Goal: Information Seeking & Learning: Get advice/opinions

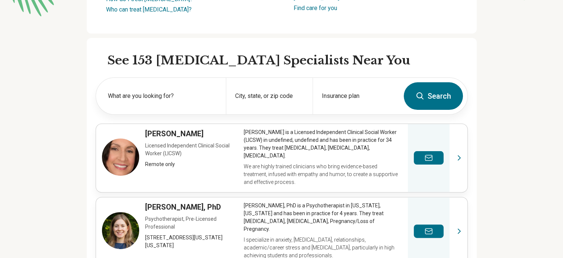
scroll to position [176, 0]
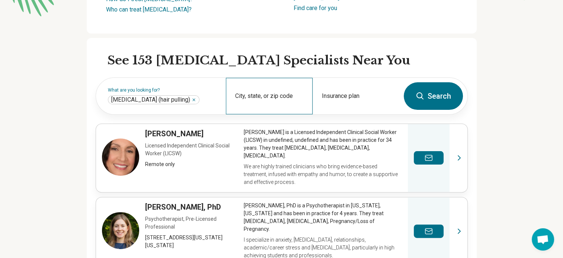
click at [297, 87] on div "City, state, or zip code" at bounding box center [269, 96] width 87 height 36
type input "*******"
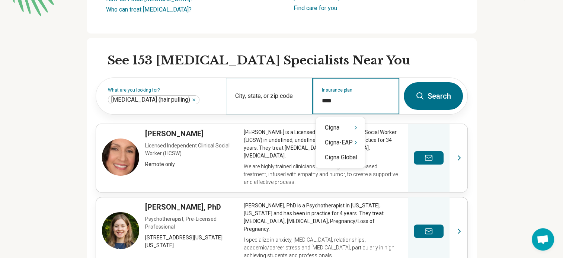
type input "*****"
click at [330, 128] on div "Cigna" at bounding box center [340, 127] width 49 height 15
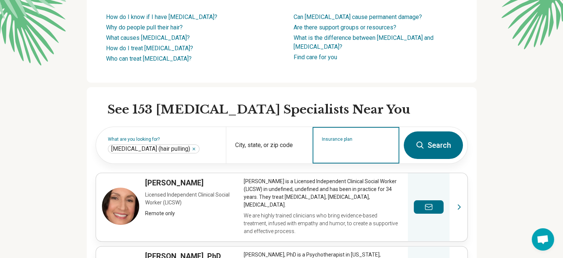
scroll to position [127, 0]
click at [336, 153] on input "Insurance plan" at bounding box center [356, 150] width 68 height 9
type input "*****"
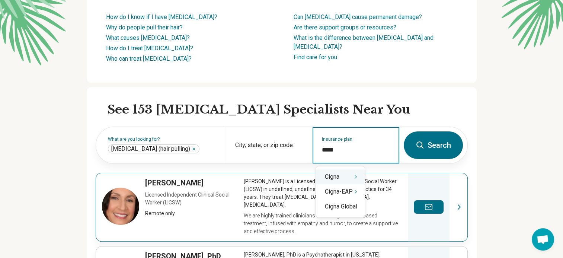
drag, startPoint x: 346, startPoint y: 183, endPoint x: 335, endPoint y: 175, distance: 14.1
click at [335, 175] on div "Cigna" at bounding box center [340, 176] width 49 height 15
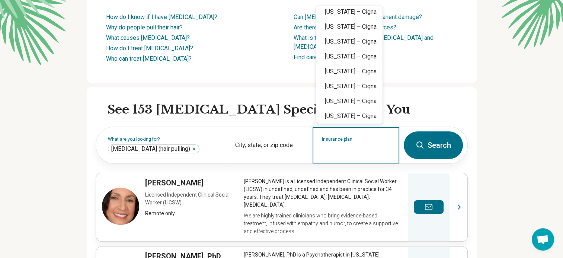
scroll to position [108, 0]
click at [342, 25] on div "[US_STATE] – Cigna" at bounding box center [349, 27] width 67 height 15
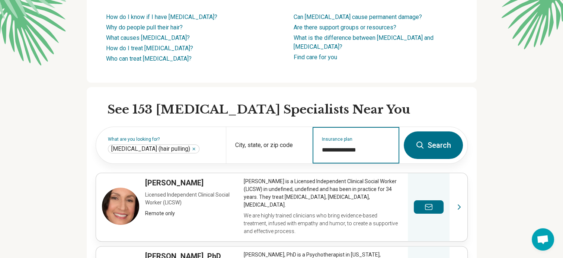
type input "**********"
click at [443, 127] on form "**********" at bounding box center [282, 145] width 372 height 37
click at [440, 149] on button "Search" at bounding box center [433, 145] width 59 height 28
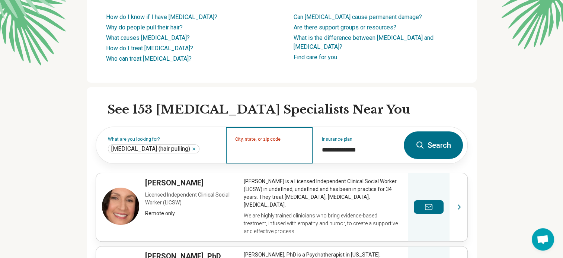
click at [266, 153] on input "City, state, or zip code" at bounding box center [269, 150] width 68 height 9
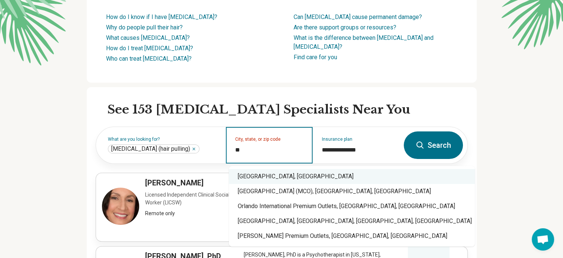
click at [253, 179] on div "[GEOGRAPHIC_DATA], [GEOGRAPHIC_DATA]" at bounding box center [352, 176] width 246 height 15
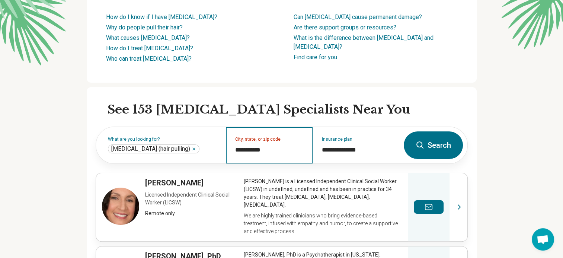
type input "**********"
click at [447, 147] on button "Search" at bounding box center [433, 145] width 59 height 28
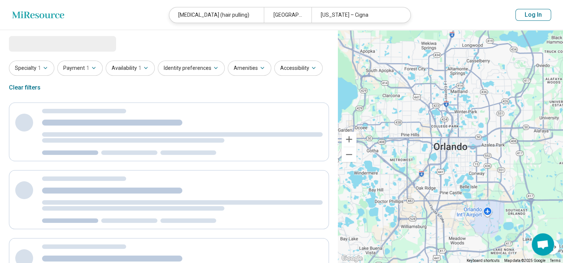
select select "***"
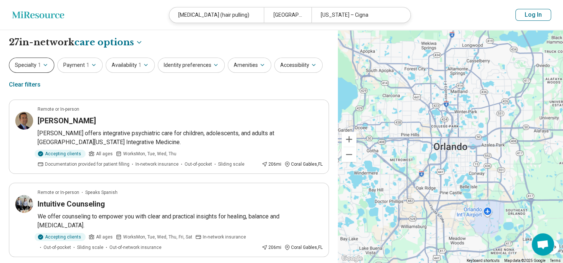
click at [34, 69] on button "Specialty 1" at bounding box center [31, 65] width 45 height 15
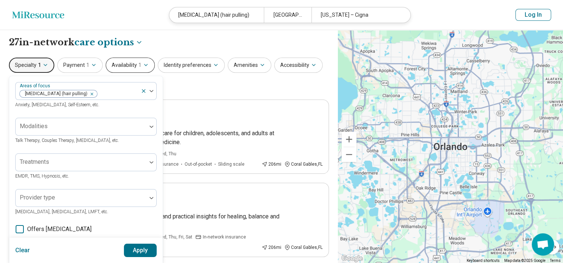
click at [143, 67] on icon "button" at bounding box center [146, 65] width 6 height 6
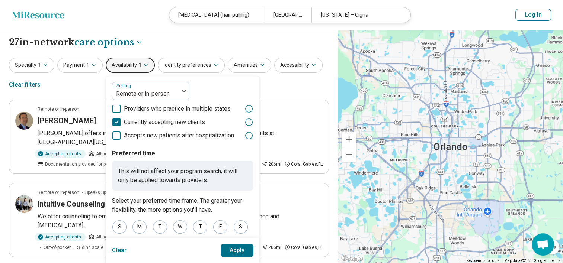
click at [143, 67] on icon "button" at bounding box center [146, 65] width 6 height 6
click at [278, 88] on div "Specialty 1 Payment 1 Availability 1 Setting Remote or in-person Providers who …" at bounding box center [169, 76] width 320 height 36
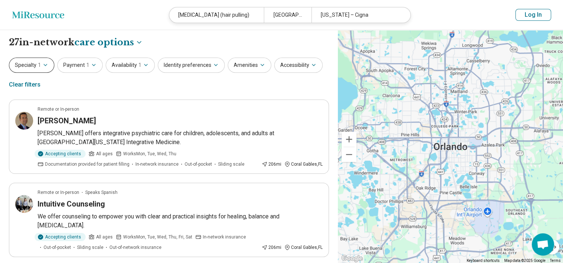
click at [33, 65] on button "Specialty 1" at bounding box center [31, 65] width 45 height 15
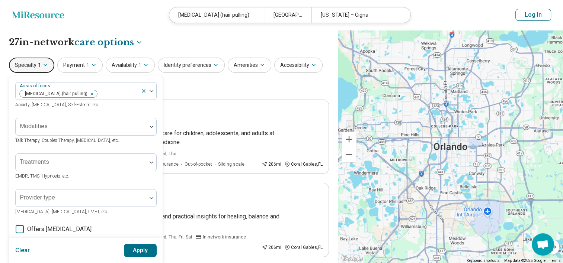
click at [226, 87] on div "Specialty 1 Areas of focus Trichotillomania (hair pulling) Anxiety, Depression,…" at bounding box center [169, 76] width 320 height 36
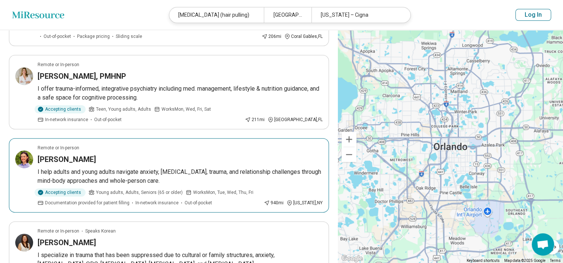
scroll to position [297, 0]
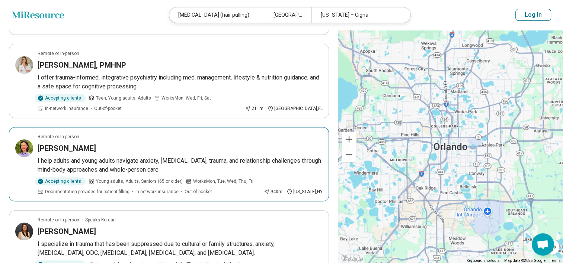
drag, startPoint x: 64, startPoint y: 144, endPoint x: 63, endPoint y: 167, distance: 23.1
click at [63, 167] on p "I help adults and young adults navigate anxiety, [MEDICAL_DATA], trauma, and re…" at bounding box center [180, 166] width 285 height 18
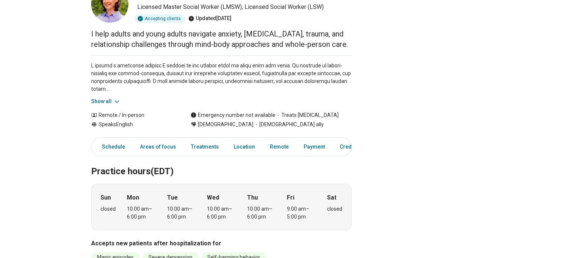
scroll to position [58, 0]
click at [154, 155] on div "Schedule Areas of focus Treatments Location Remote Payment Credentials Other" at bounding box center [221, 146] width 260 height 19
click at [154, 152] on link "Areas of focus" at bounding box center [157, 146] width 45 height 15
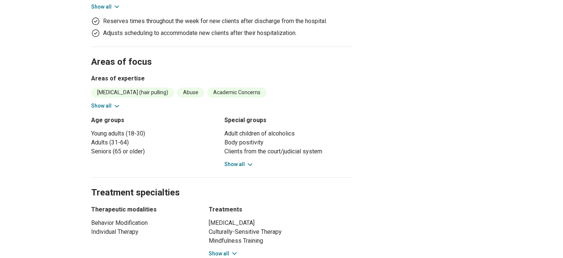
scroll to position [359, 0]
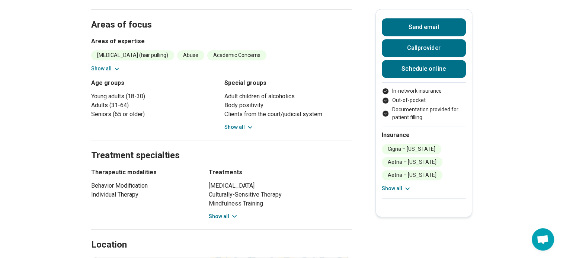
click at [223, 217] on button "Show all" at bounding box center [223, 216] width 29 height 8
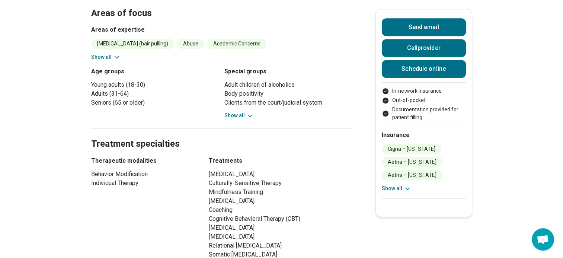
scroll to position [371, 0]
click at [238, 112] on button "Show all" at bounding box center [238, 115] width 29 height 8
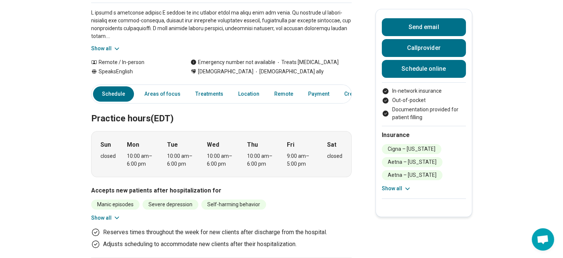
scroll to position [106, 0]
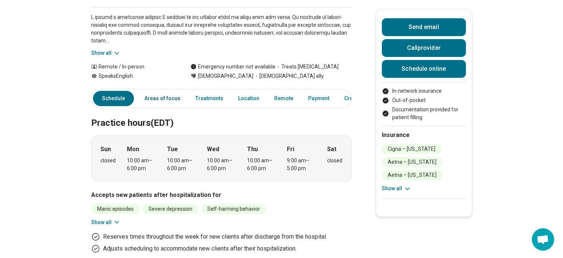
click at [173, 100] on link "Areas of focus" at bounding box center [162, 98] width 45 height 15
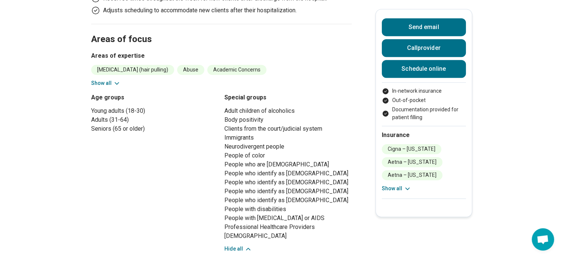
scroll to position [344, 6]
click at [124, 56] on h3 "Areas of expertise" at bounding box center [221, 55] width 260 height 9
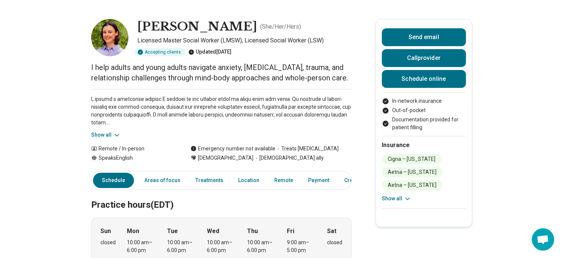
scroll to position [22, 6]
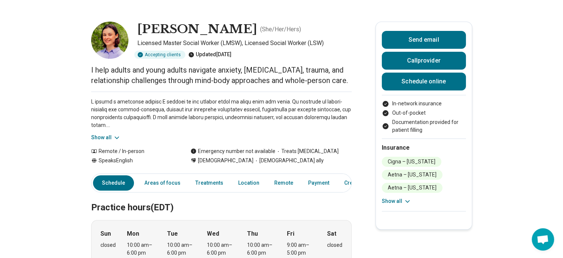
click at [106, 139] on button "Show all" at bounding box center [105, 138] width 29 height 8
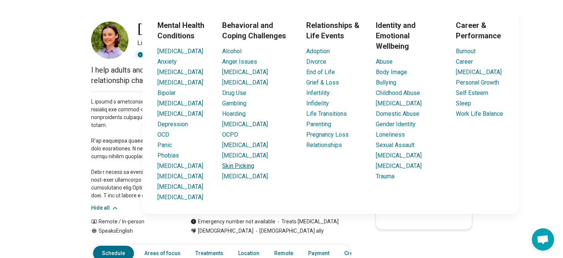
click at [234, 169] on link "Skin Picking" at bounding box center [238, 165] width 32 height 7
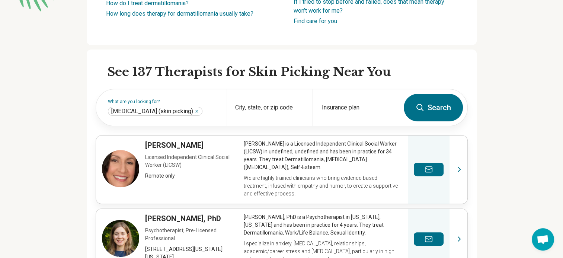
scroll to position [181, 6]
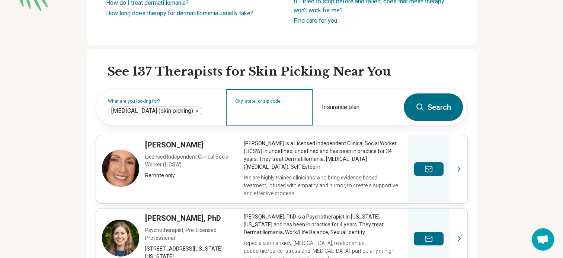
click at [257, 112] on input "City, state, or zip code" at bounding box center [269, 112] width 68 height 9
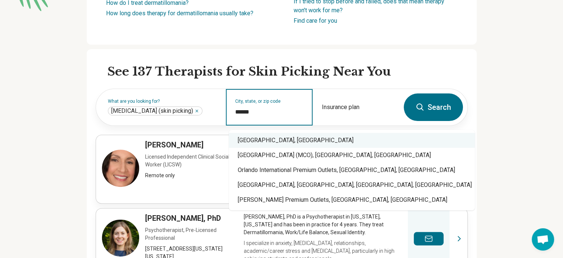
click at [256, 143] on div "[GEOGRAPHIC_DATA], [GEOGRAPHIC_DATA]" at bounding box center [352, 140] width 246 height 15
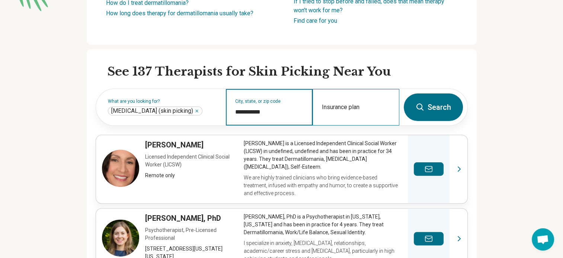
type input "**********"
click at [332, 105] on div "Insurance plan" at bounding box center [356, 107] width 87 height 36
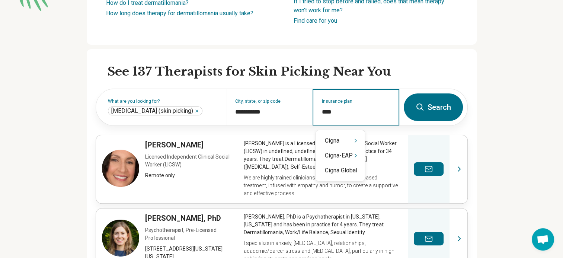
type input "*****"
click at [330, 143] on div "Cigna" at bounding box center [340, 140] width 49 height 15
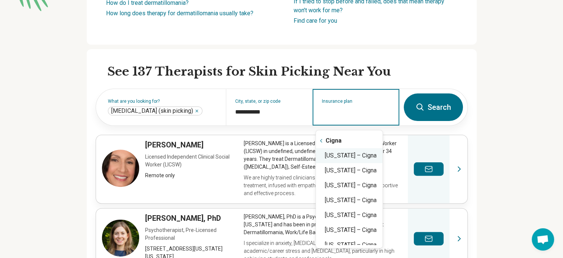
click at [335, 155] on div "[US_STATE] – Cigna" at bounding box center [349, 155] width 67 height 15
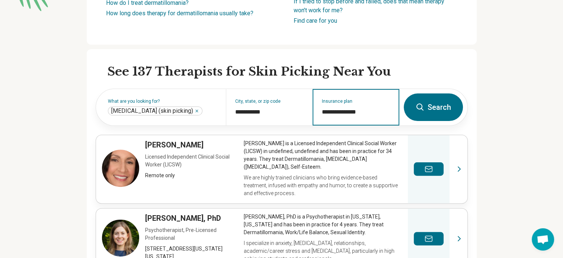
type input "**********"
click at [435, 112] on button "Search" at bounding box center [433, 107] width 59 height 28
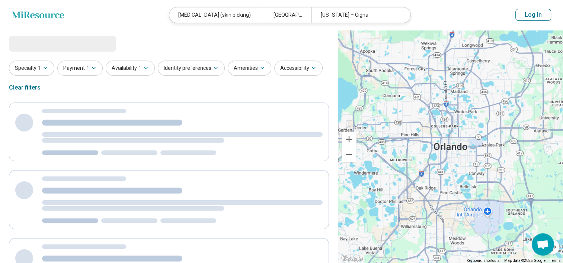
select select "***"
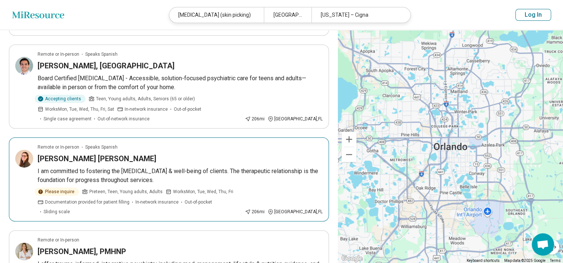
scroll to position [213, 0]
click at [93, 157] on h3 "[PERSON_NAME] [PERSON_NAME]" at bounding box center [97, 159] width 119 height 10
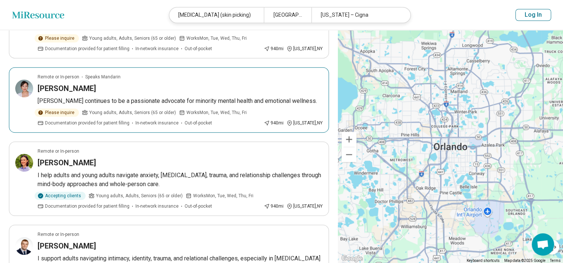
scroll to position [703, 0]
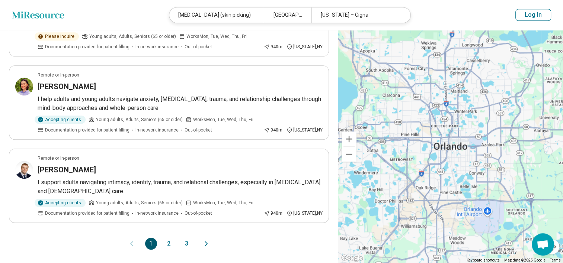
click at [167, 238] on button "2" at bounding box center [169, 244] width 12 height 12
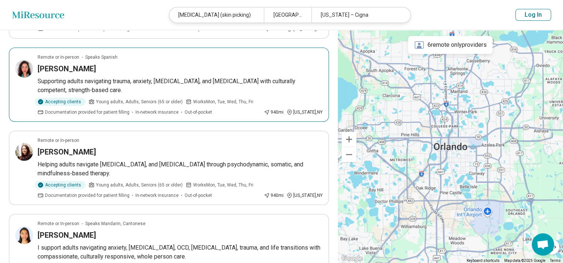
scroll to position [0, 0]
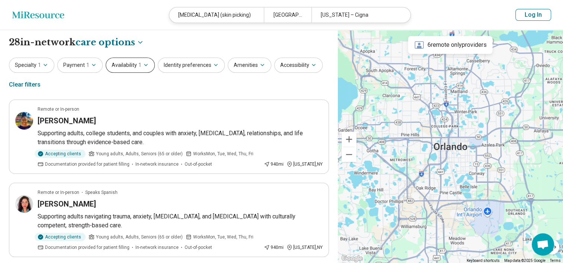
click at [125, 68] on button "Availability 1" at bounding box center [130, 65] width 49 height 15
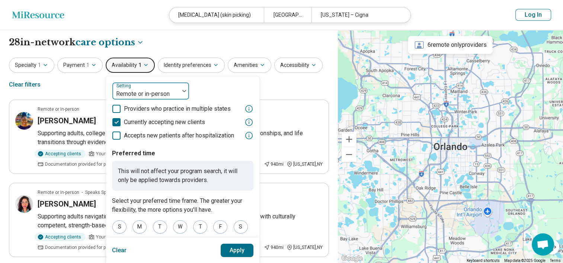
click at [145, 92] on div at bounding box center [145, 94] width 61 height 10
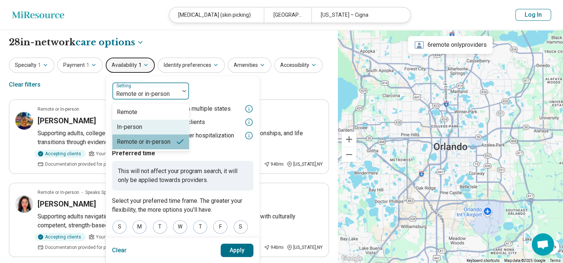
click at [156, 127] on div "In-person" at bounding box center [150, 127] width 77 height 15
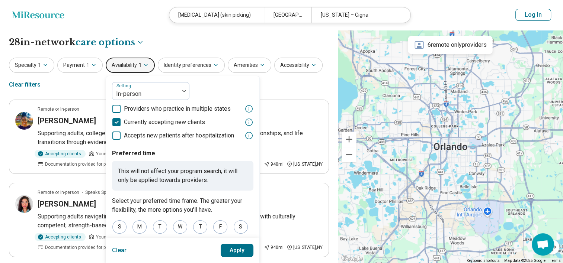
click at [237, 253] on button "Apply" at bounding box center [237, 250] width 33 height 13
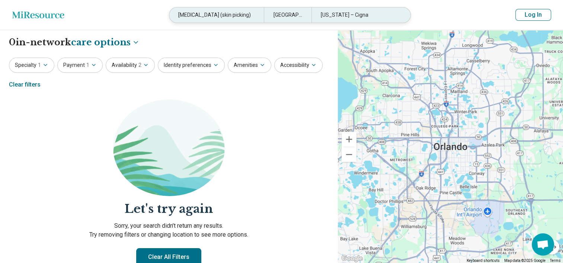
click at [237, 18] on div "[MEDICAL_DATA] (skin picking)" at bounding box center [216, 14] width 95 height 15
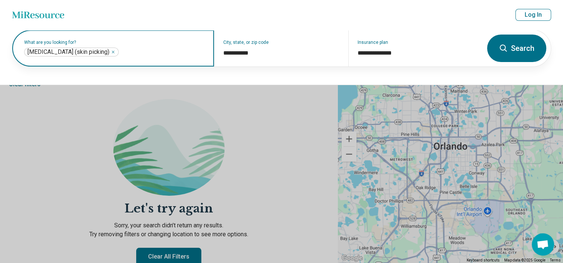
click at [131, 54] on input "text" at bounding box center [162, 52] width 85 height 9
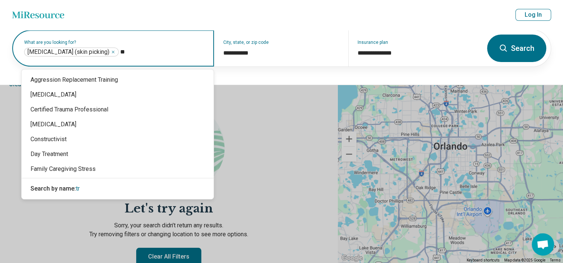
type input "*"
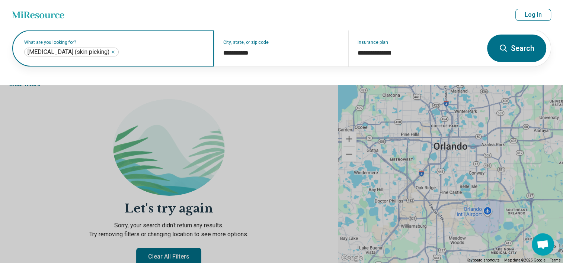
click at [114, 51] on icon "Remove" at bounding box center [113, 52] width 2 height 2
click at [117, 45] on label "What are you looking for?" at bounding box center [114, 42] width 181 height 4
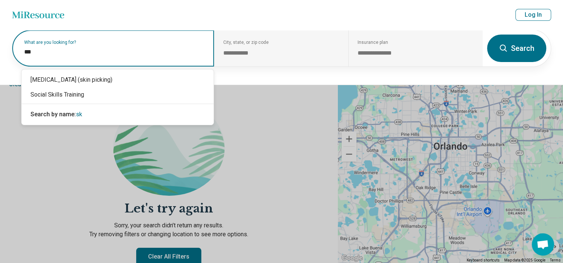
type input "****"
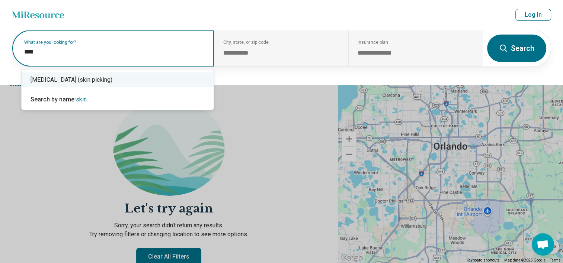
click at [101, 83] on div "[MEDICAL_DATA] (skin picking)" at bounding box center [118, 80] width 192 height 15
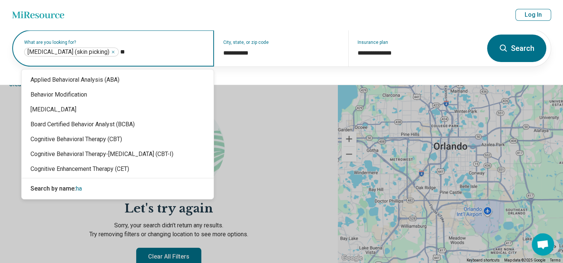
type input "***"
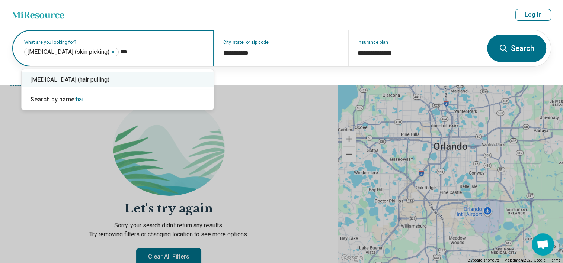
click at [88, 79] on div "[MEDICAL_DATA] (hair pulling)" at bounding box center [118, 80] width 192 height 15
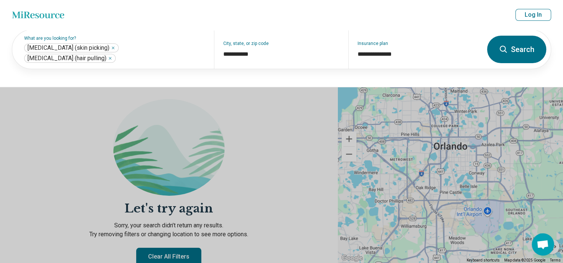
click at [511, 43] on button "Search" at bounding box center [516, 50] width 59 height 28
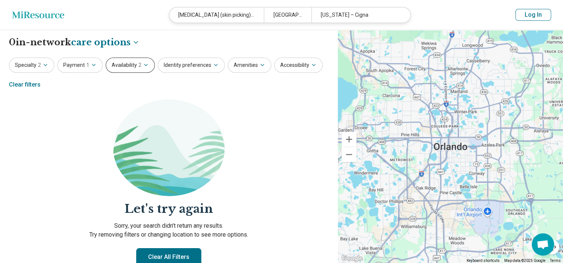
click at [126, 69] on button "Availability 2" at bounding box center [130, 65] width 49 height 15
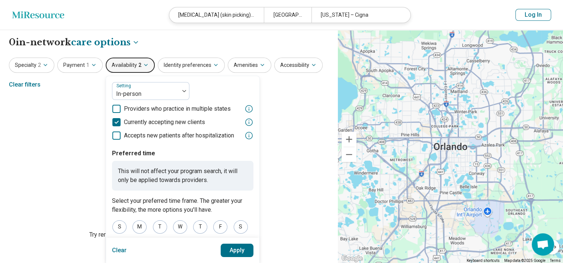
click at [126, 69] on button "Availability 2" at bounding box center [130, 65] width 49 height 15
click at [75, 64] on button "Payment 1" at bounding box center [79, 65] width 45 height 15
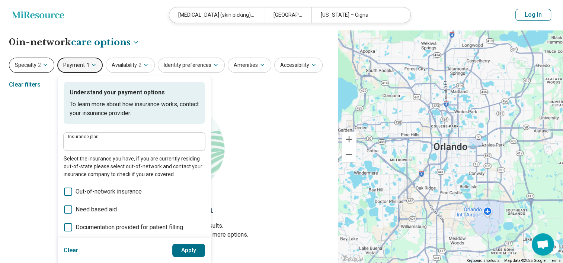
type input "**********"
click at [30, 68] on button "Specialty 2" at bounding box center [31, 65] width 45 height 15
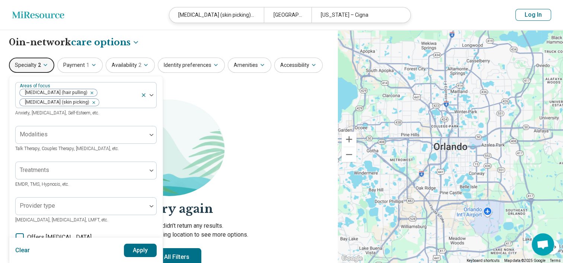
click at [29, 68] on button "Specialty 2" at bounding box center [31, 65] width 45 height 15
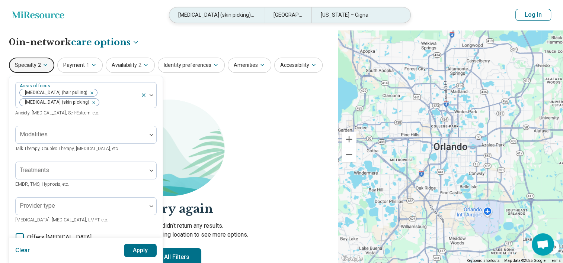
click at [253, 16] on div "[MEDICAL_DATA] (skin picking), [MEDICAL_DATA] (hair pulling)" at bounding box center [216, 14] width 95 height 15
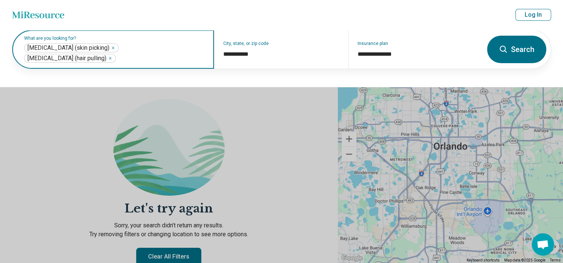
click at [173, 63] on input "text" at bounding box center [161, 58] width 88 height 9
type input "**"
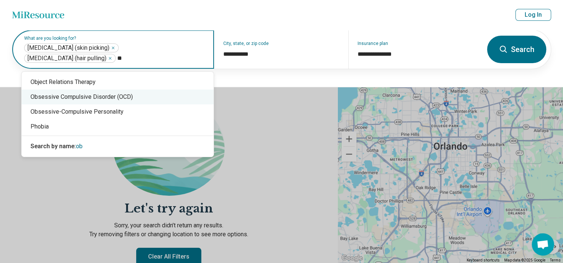
click at [137, 98] on div "Obsessive Compulsive Disorder (OCD)" at bounding box center [118, 97] width 192 height 15
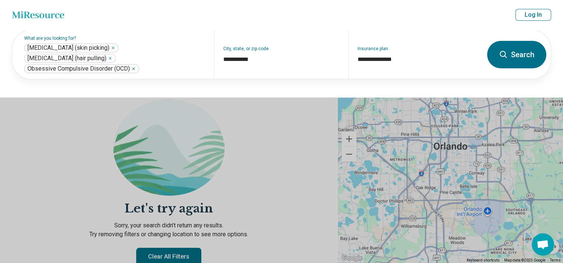
click at [515, 48] on button "Search" at bounding box center [516, 55] width 59 height 28
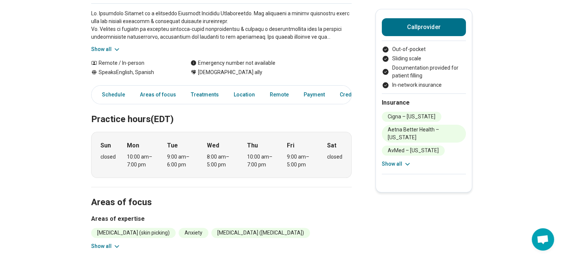
scroll to position [134, 6]
click at [106, 242] on button "Show all" at bounding box center [105, 246] width 29 height 8
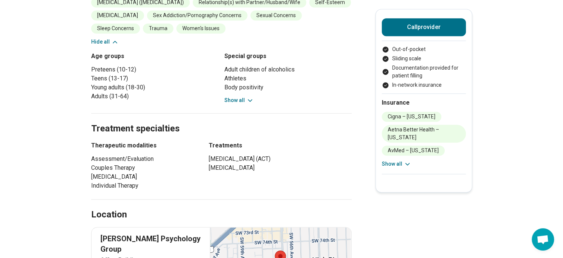
scroll to position [417, 6]
click at [246, 96] on icon at bounding box center [249, 99] width 7 height 7
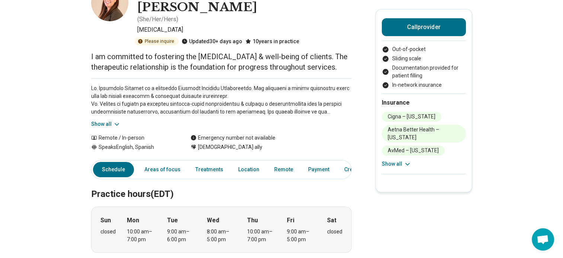
scroll to position [0, 6]
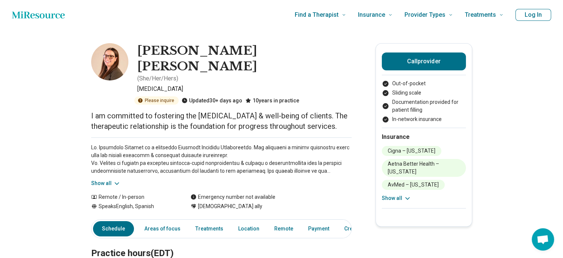
click at [107, 179] on button "Show all" at bounding box center [105, 183] width 29 height 8
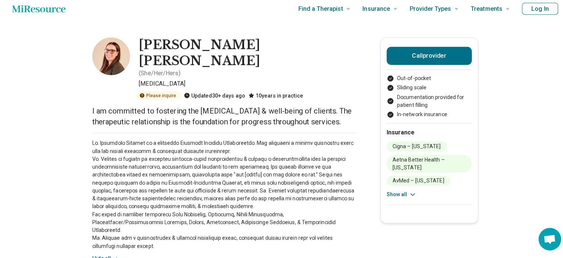
scroll to position [5, 0]
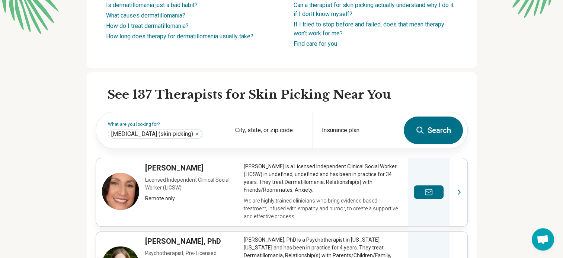
scroll to position [185, 0]
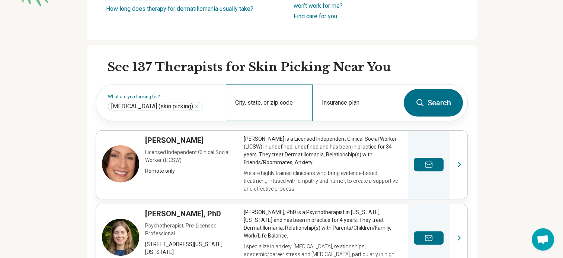
click at [293, 102] on div "City, state, or zip code" at bounding box center [269, 102] width 87 height 36
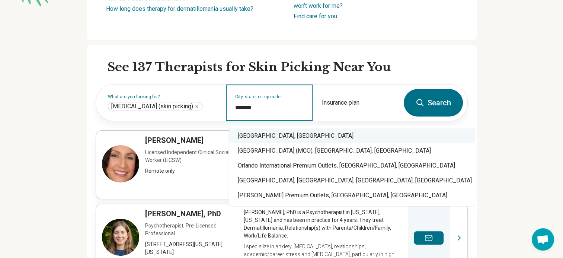
click at [288, 136] on div "[GEOGRAPHIC_DATA], [GEOGRAPHIC_DATA]" at bounding box center [352, 135] width 246 height 15
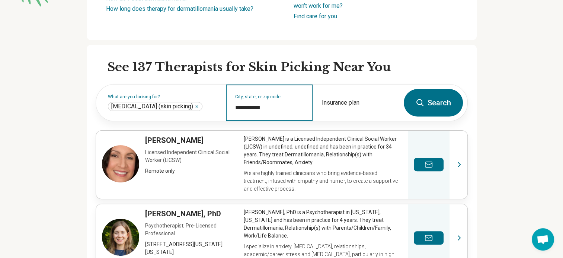
type input "**********"
click at [425, 112] on button "Search" at bounding box center [433, 103] width 59 height 28
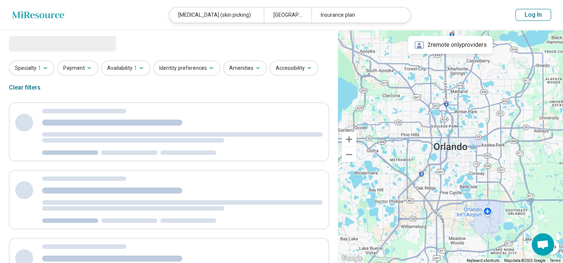
select select "***"
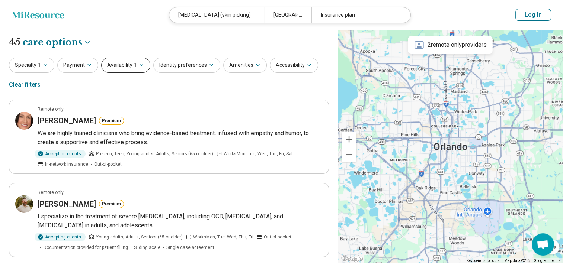
click at [120, 69] on button "Availability 1" at bounding box center [125, 65] width 49 height 15
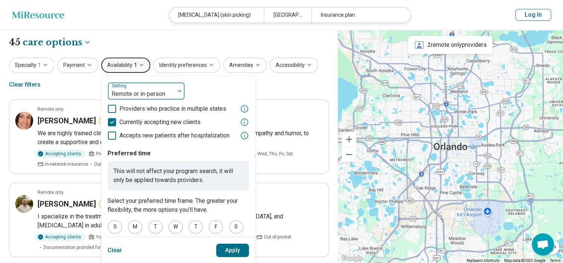
click at [144, 95] on div at bounding box center [141, 94] width 61 height 10
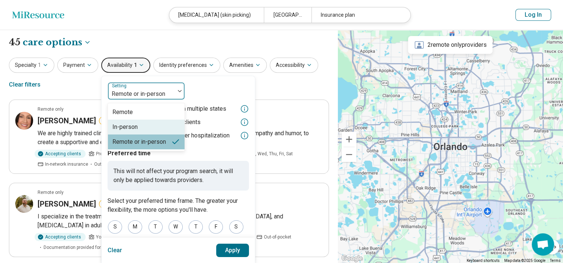
click at [134, 126] on div "In-person" at bounding box center [124, 127] width 25 height 9
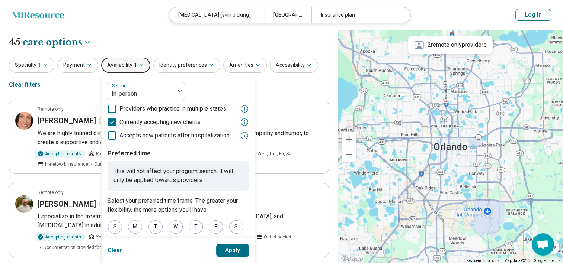
click at [223, 254] on button "Apply" at bounding box center [232, 250] width 33 height 13
